Goal: Task Accomplishment & Management: Use online tool/utility

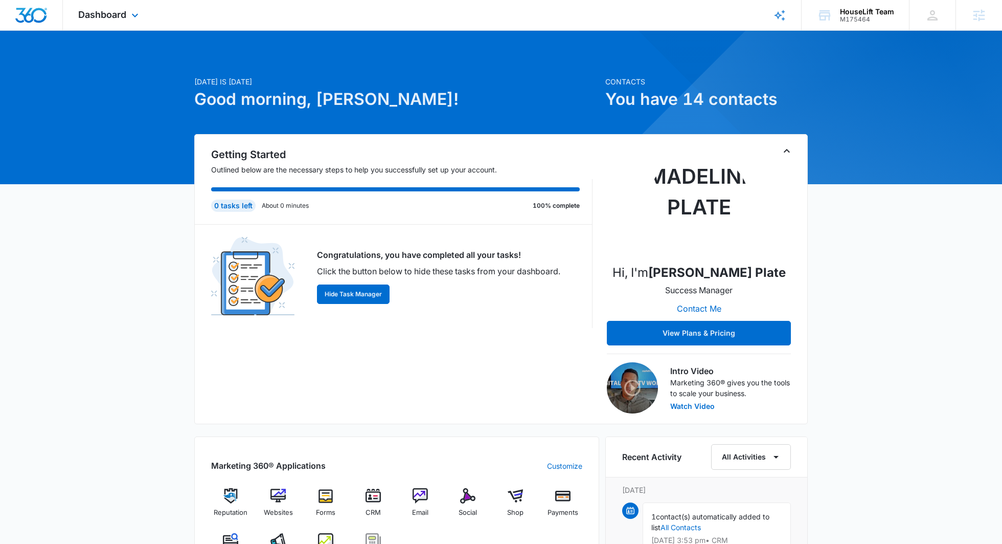
click at [113, 7] on div "Dashboard Apps Reputation Websites Forms CRM Email Social Shop Payments POS Con…" at bounding box center [110, 15] width 94 height 30
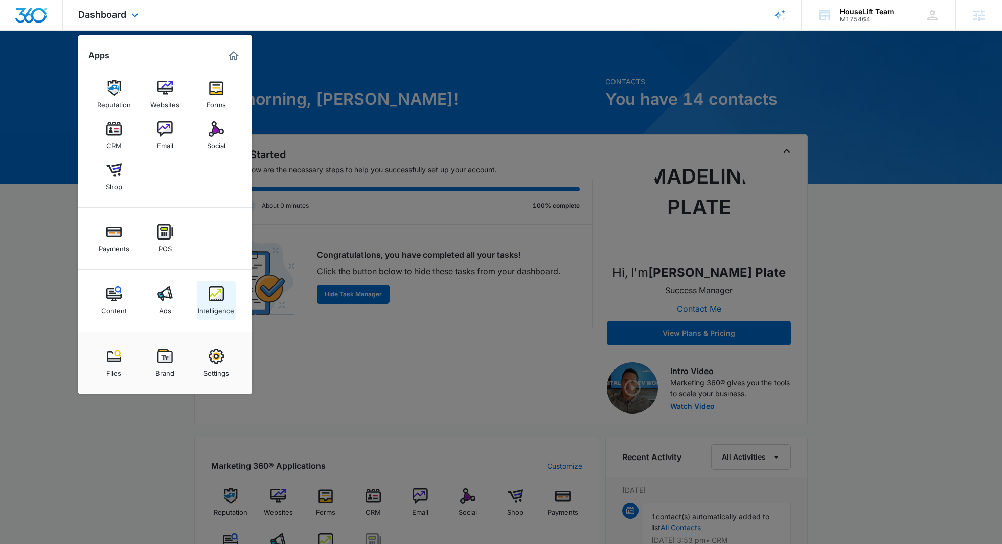
click at [217, 292] on img at bounding box center [216, 293] width 15 height 15
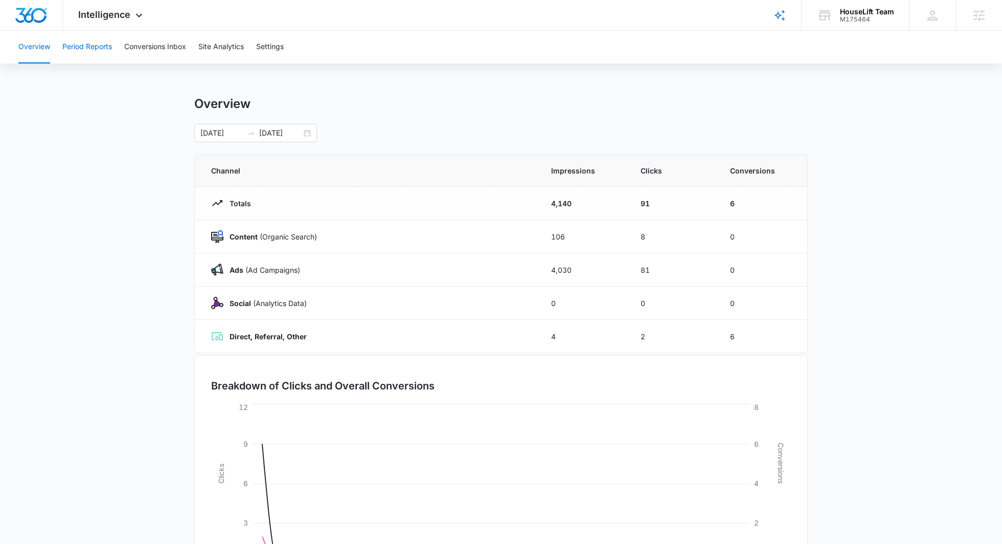
click at [102, 42] on button "Period Reports" at bounding box center [87, 47] width 50 height 33
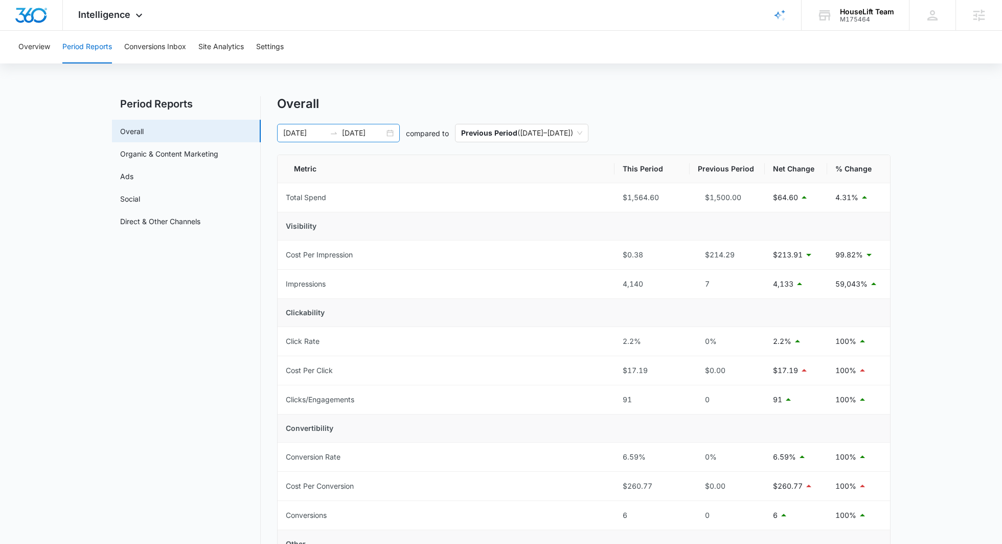
click at [353, 129] on input "09/25/2025" at bounding box center [363, 132] width 42 height 11
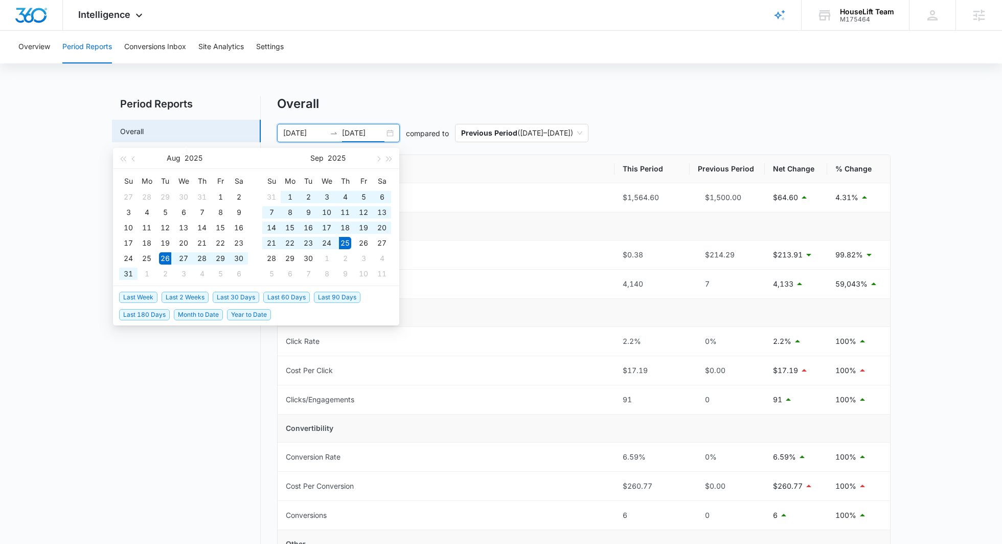
type input "09/25/2025"
click at [245, 292] on span "Last 30 Days" at bounding box center [236, 297] width 47 height 11
type input "09/06/2025"
type input "10/06/2025"
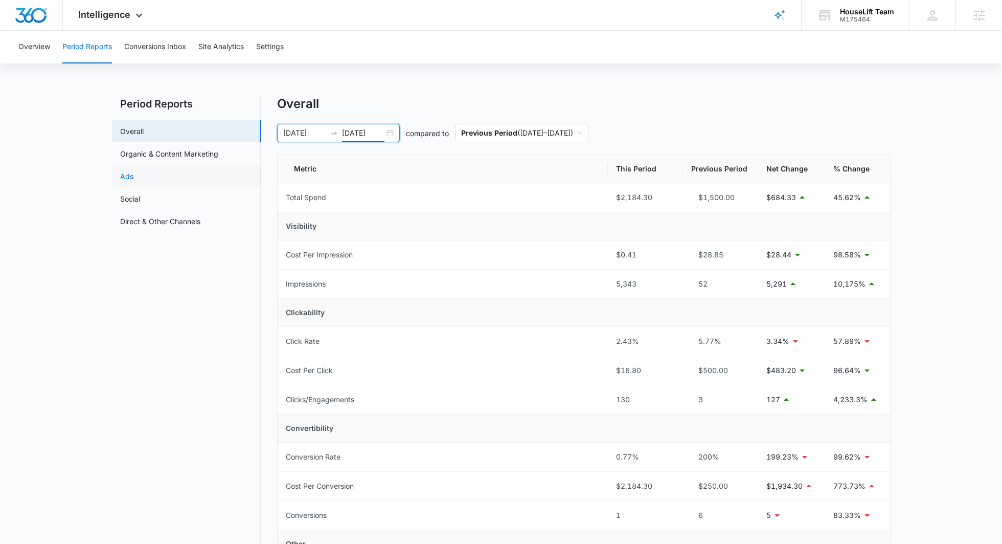
click at [133, 175] on link "Ads" at bounding box center [126, 176] width 13 height 11
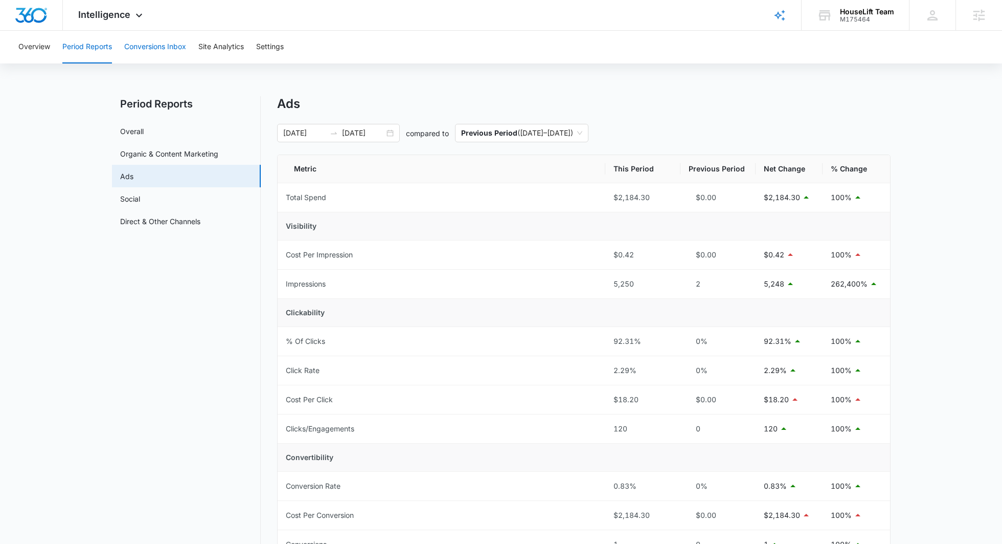
click at [166, 44] on button "Conversions Inbox" at bounding box center [155, 47] width 62 height 33
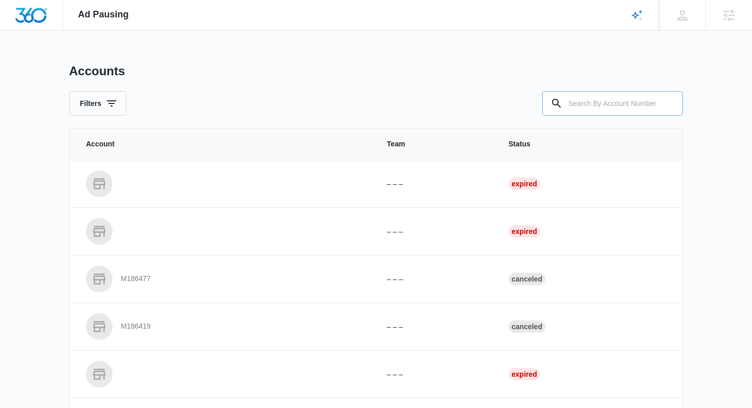
click at [599, 105] on input "text" at bounding box center [612, 103] width 141 height 25
type input "M175464"
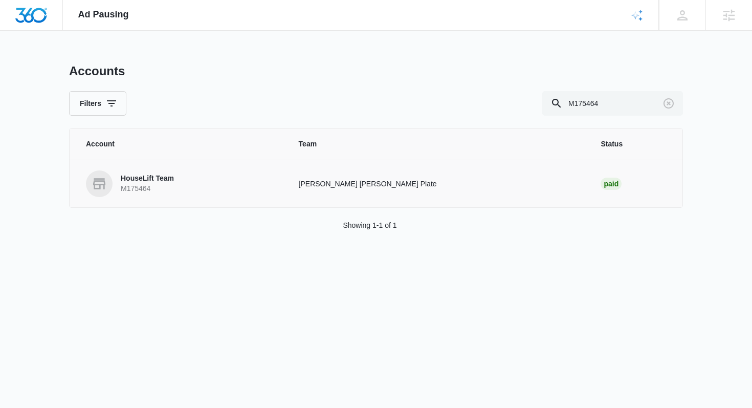
click at [156, 181] on p "HouseLift Team" at bounding box center [147, 178] width 53 height 10
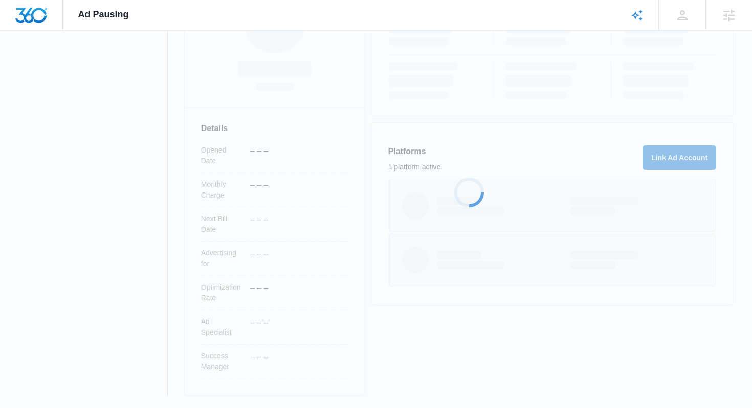
scroll to position [208, 0]
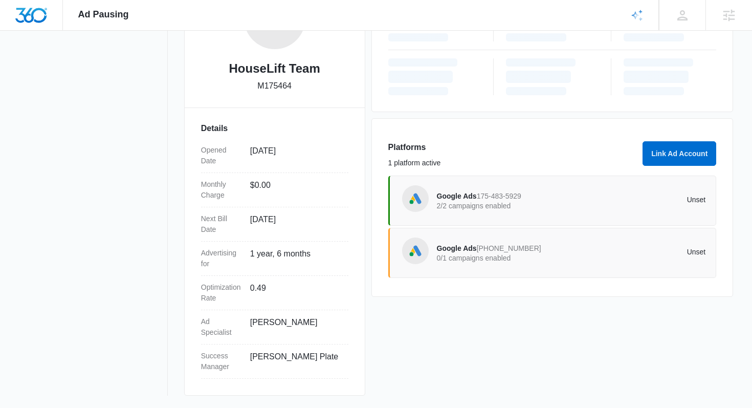
click at [465, 247] on span "Google Ads" at bounding box center [457, 248] width 40 height 8
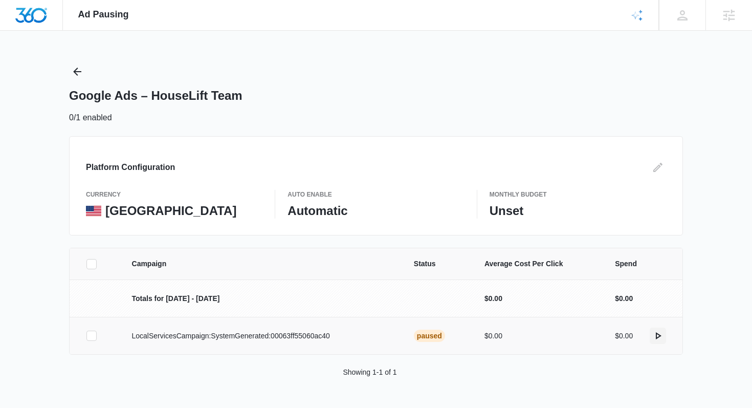
click at [655, 339] on icon "actions.activate" at bounding box center [658, 335] width 12 height 12
click at [659, 338] on icon "actions.activate" at bounding box center [658, 335] width 12 height 12
click at [76, 71] on icon "Back" at bounding box center [77, 72] width 8 height 8
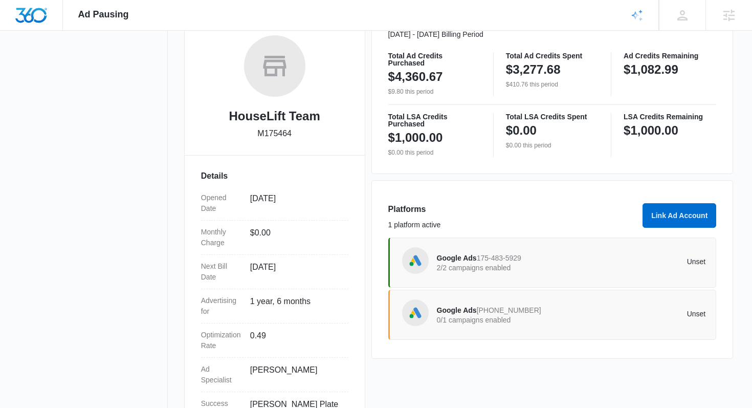
scroll to position [208, 0]
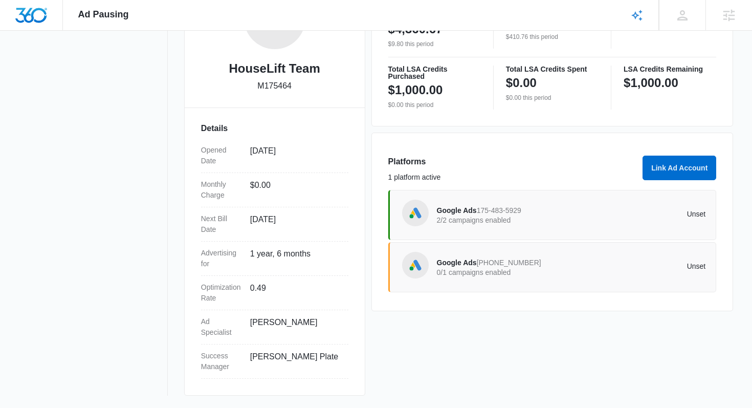
click at [477, 263] on span "472-414-6344" at bounding box center [509, 262] width 64 height 8
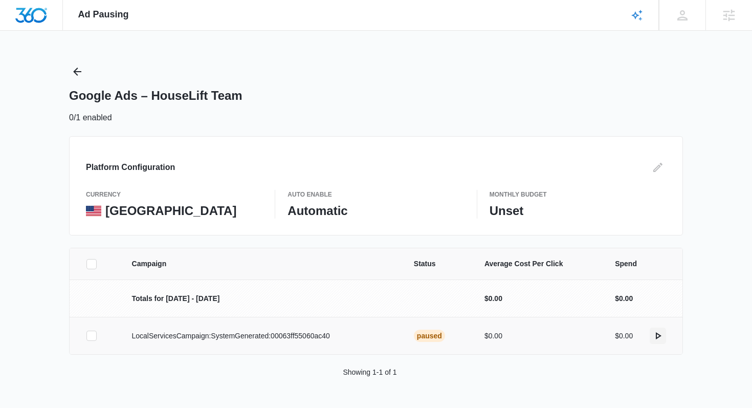
click at [654, 338] on icon "actions.activate" at bounding box center [658, 335] width 12 height 12
click at [653, 335] on icon "actions.activate" at bounding box center [658, 335] width 12 height 12
